Goal: Information Seeking & Learning: Learn about a topic

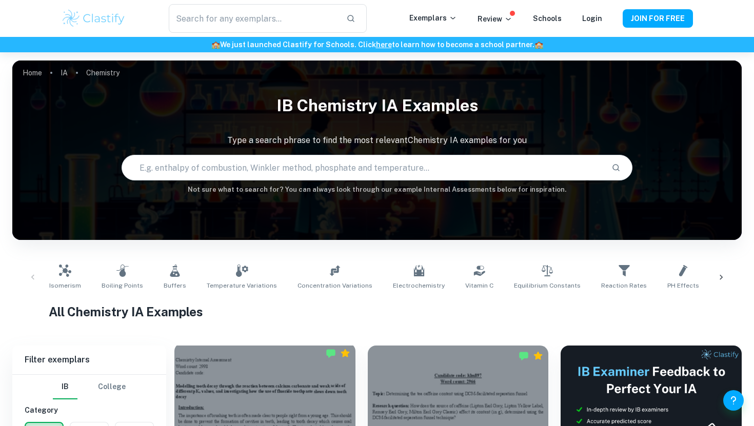
scroll to position [240, 0]
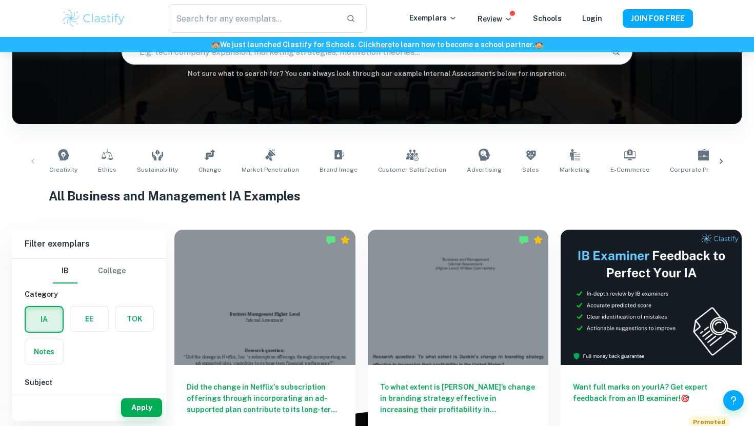
scroll to position [116, 0]
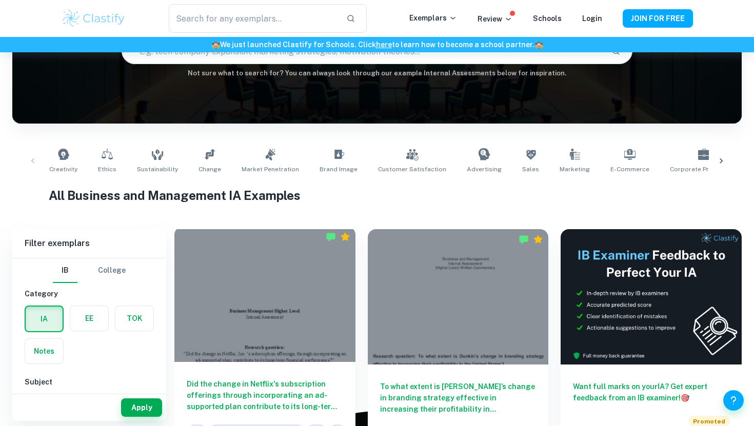
click at [315, 279] on div at bounding box center [264, 294] width 181 height 135
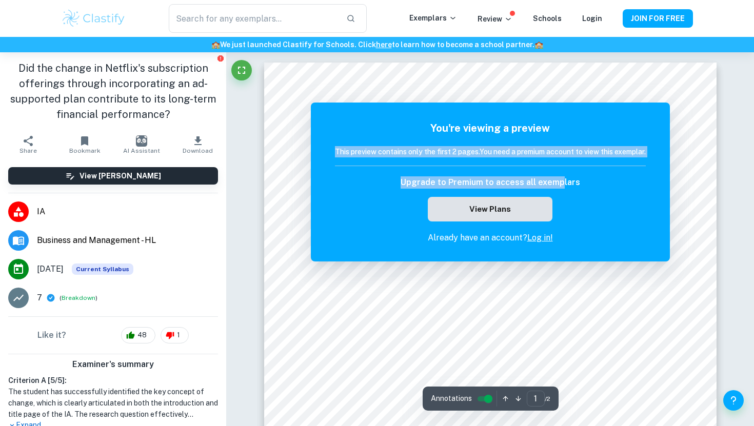
drag, startPoint x: 569, startPoint y: 124, endPoint x: 547, endPoint y: 200, distance: 79.5
type textarea "This preview contains only the first 2 pages. You need a premium account to vie…"
click at [547, 200] on div "You're viewing a preview This preview contains only the first 2 pages. You need…" at bounding box center [490, 182] width 311 height 124
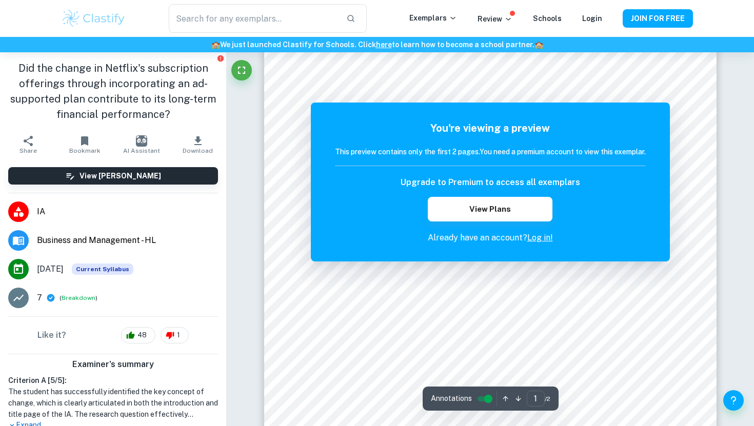
scroll to position [141, 0]
